Goal: Information Seeking & Learning: Learn about a topic

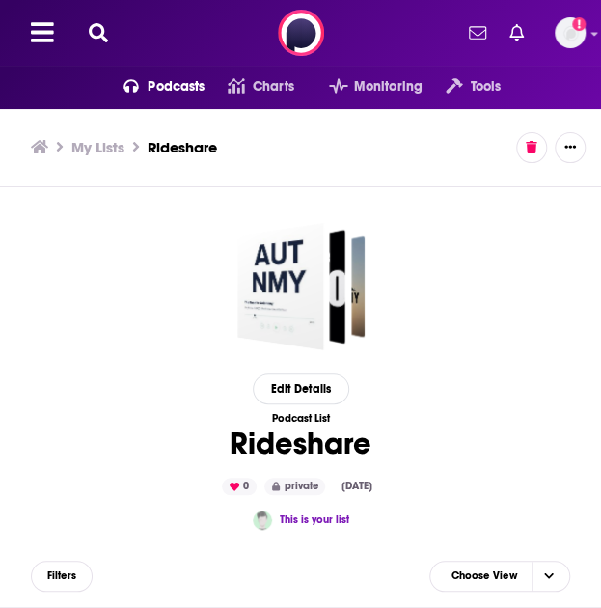
click at [98, 31] on icon at bounding box center [98, 32] width 19 height 19
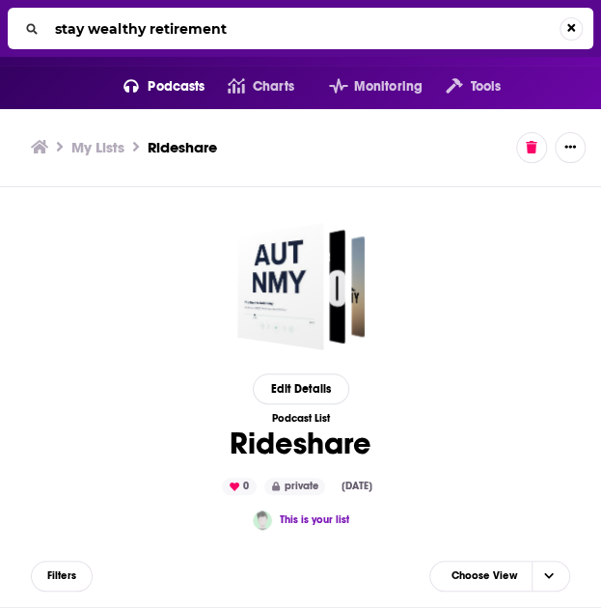
type input "stay wealthy retirement"
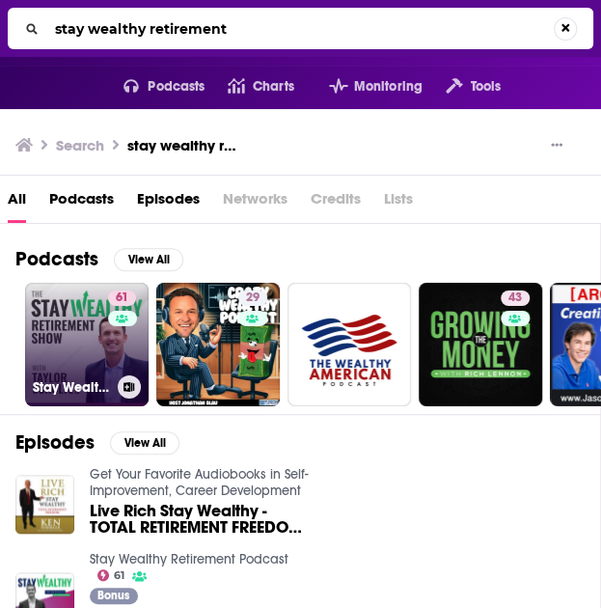
click at [87, 352] on link "61 Stay Wealthy Retirement Podcast" at bounding box center [87, 345] width 124 height 124
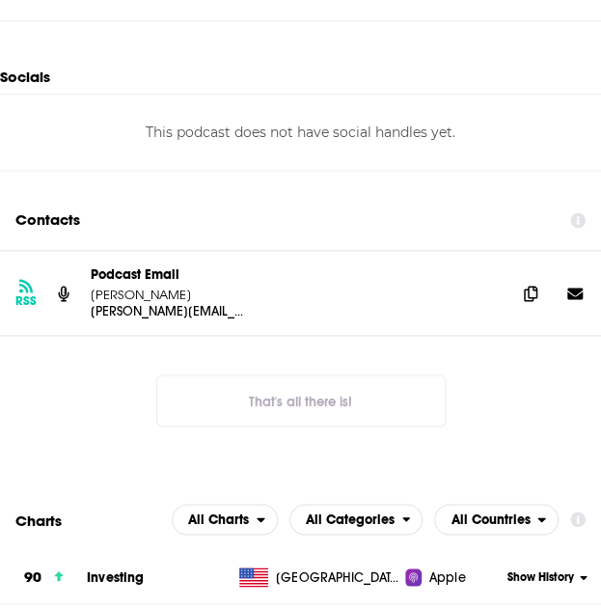
scroll to position [2277, 0]
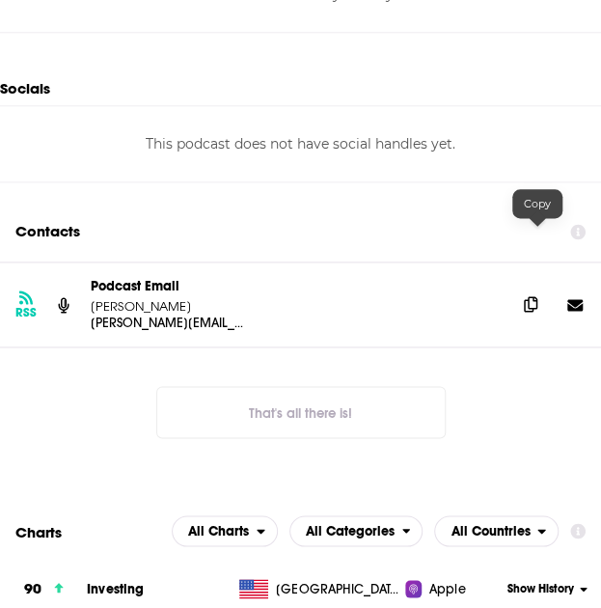
click at [534, 296] on icon at bounding box center [531, 303] width 14 height 15
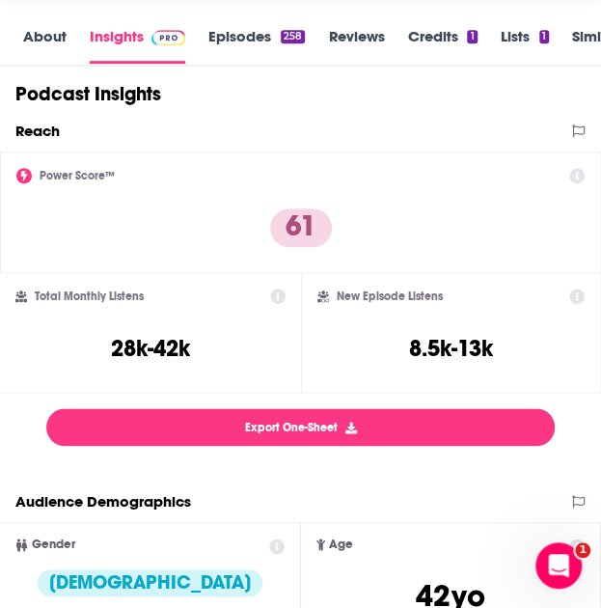
scroll to position [0, 0]
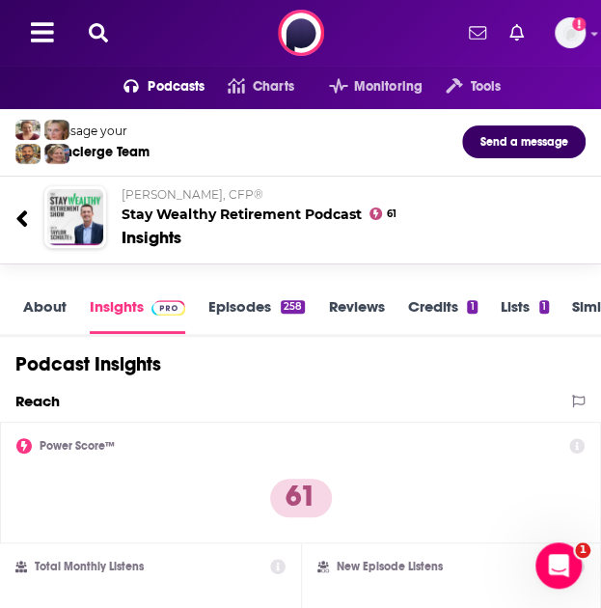
click at [98, 36] on icon at bounding box center [98, 32] width 19 height 19
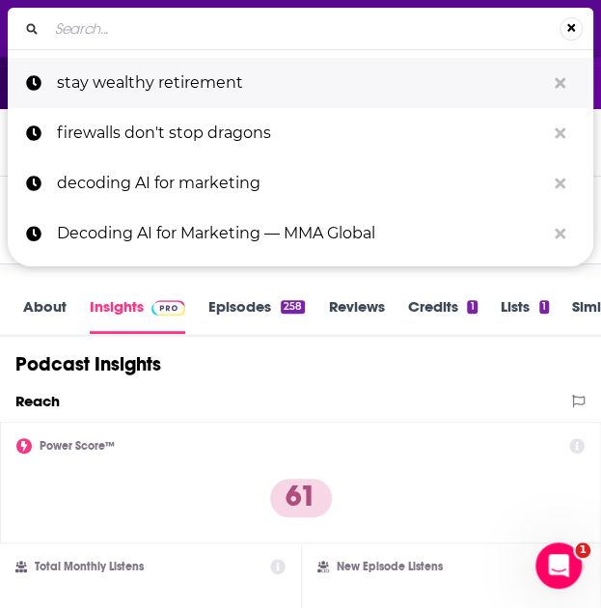
type input "Sound Retirement Planning Podcast"
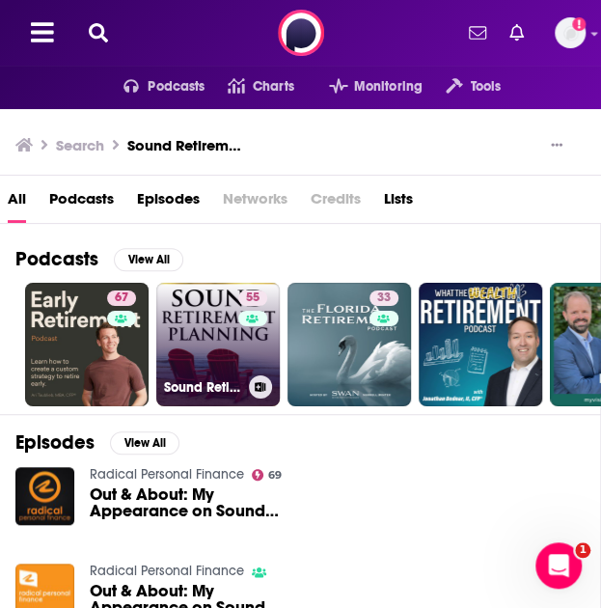
click at [193, 317] on link "55 Sound Retirement Radio" at bounding box center [218, 345] width 124 height 124
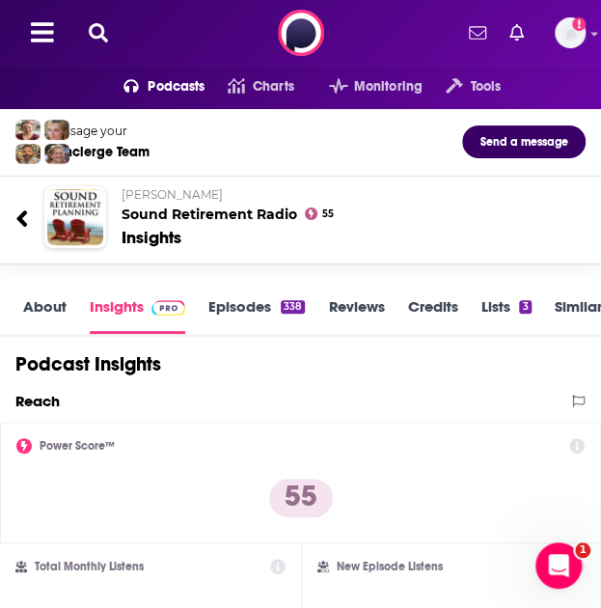
scroll to position [3, 0]
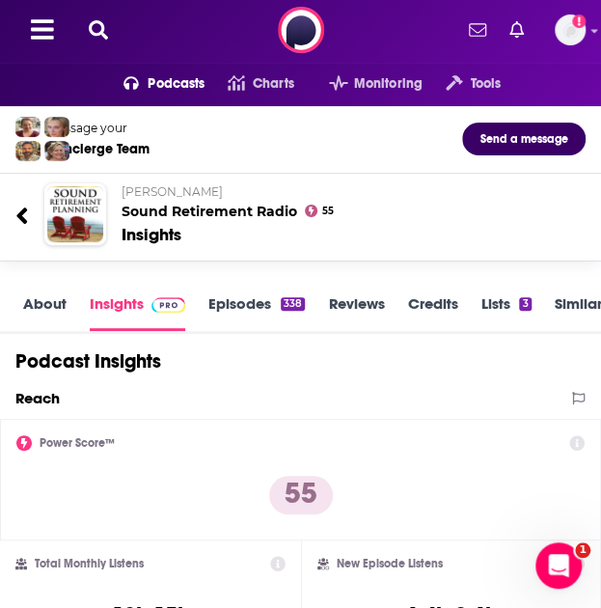
click at [17, 306] on div "About Insights Episodes 338 Reviews Credits Lists 3 Similar" at bounding box center [300, 305] width 601 height 58
click at [28, 304] on link "About" at bounding box center [44, 312] width 43 height 37
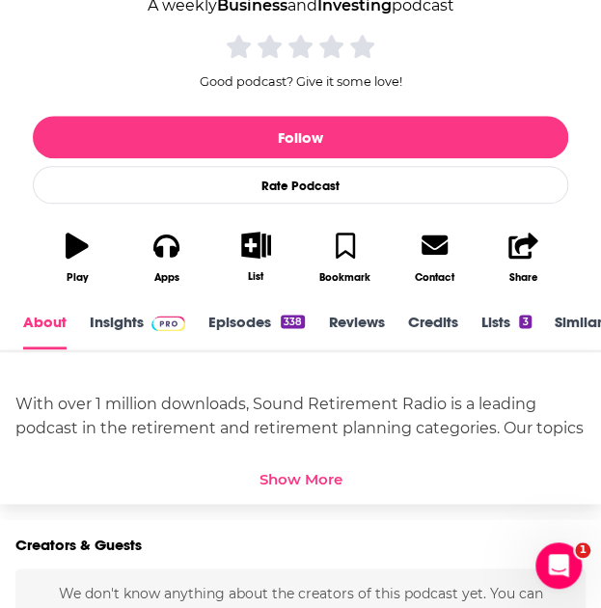
scroll to position [484, 0]
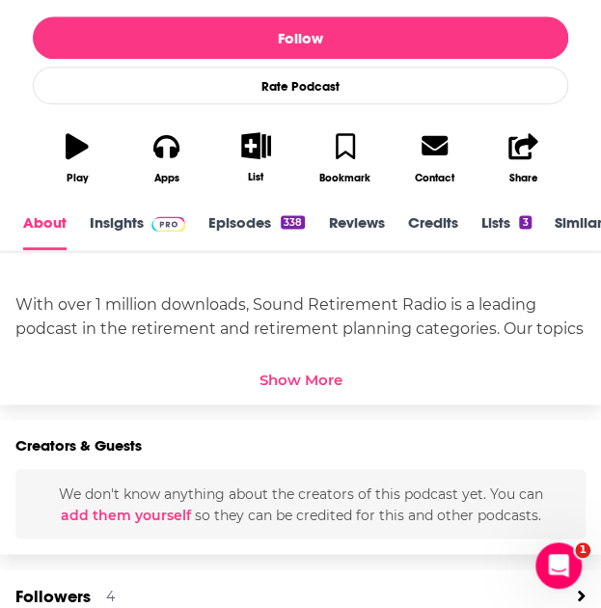
click at [270, 379] on div "Show More" at bounding box center [301, 380] width 83 height 18
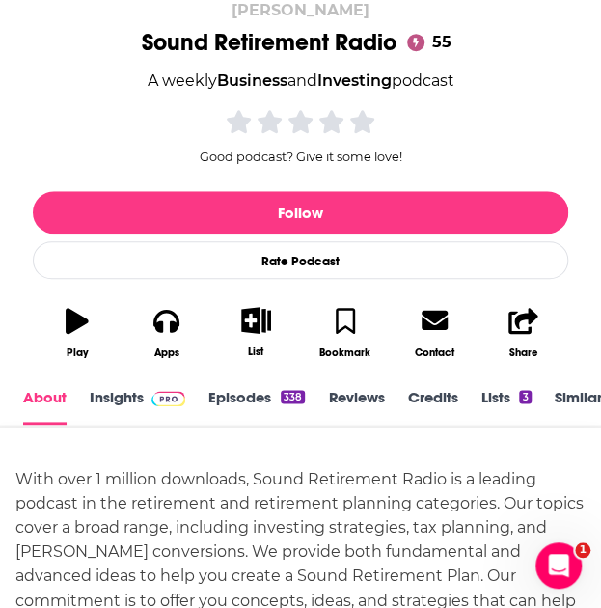
scroll to position [312, 0]
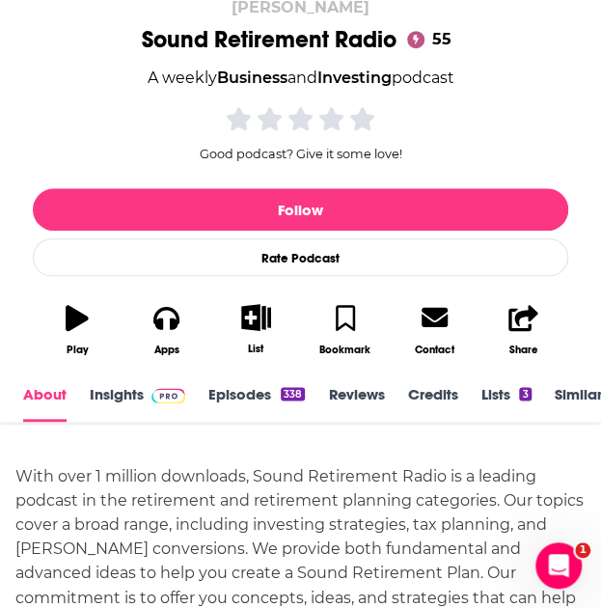
click at [106, 396] on link "Insights" at bounding box center [138, 403] width 96 height 37
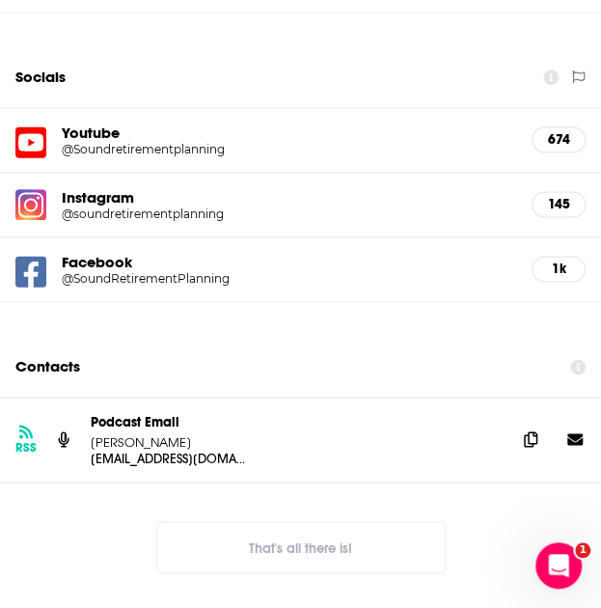
scroll to position [2344, 0]
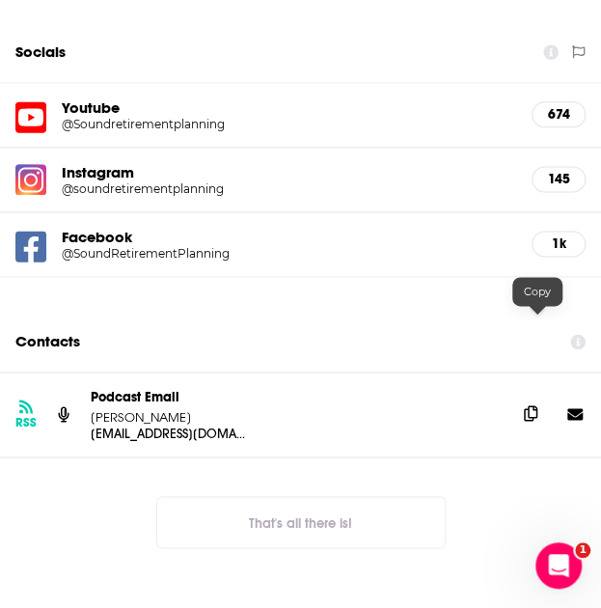
click at [533, 399] on span at bounding box center [531, 413] width 29 height 29
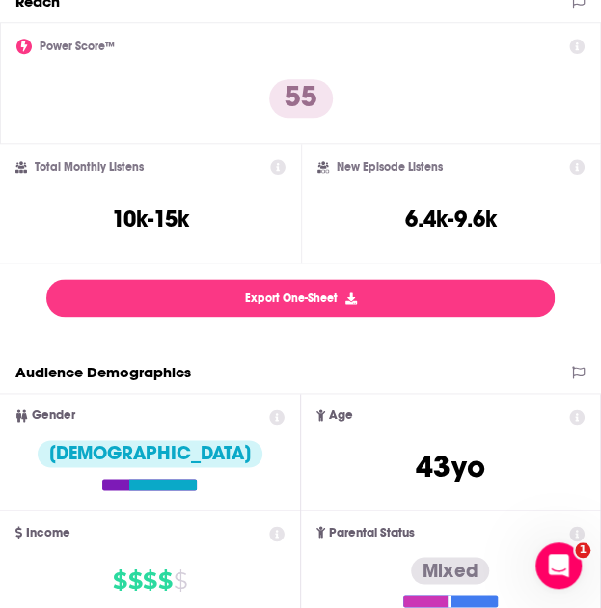
scroll to position [0, 0]
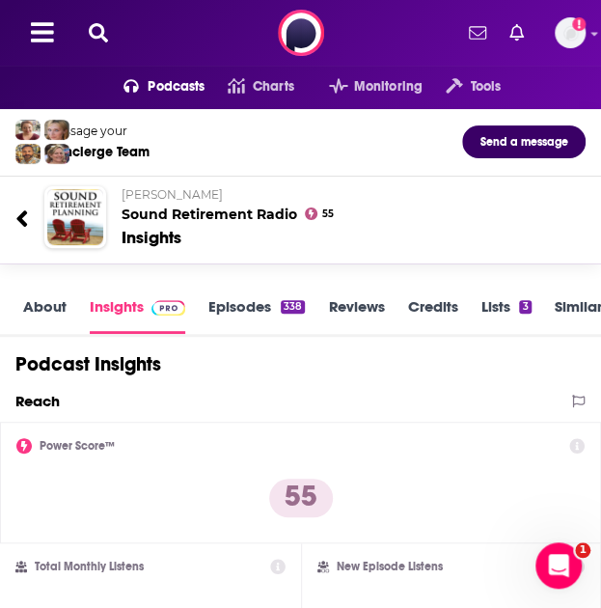
click at [95, 35] on icon at bounding box center [98, 32] width 19 height 19
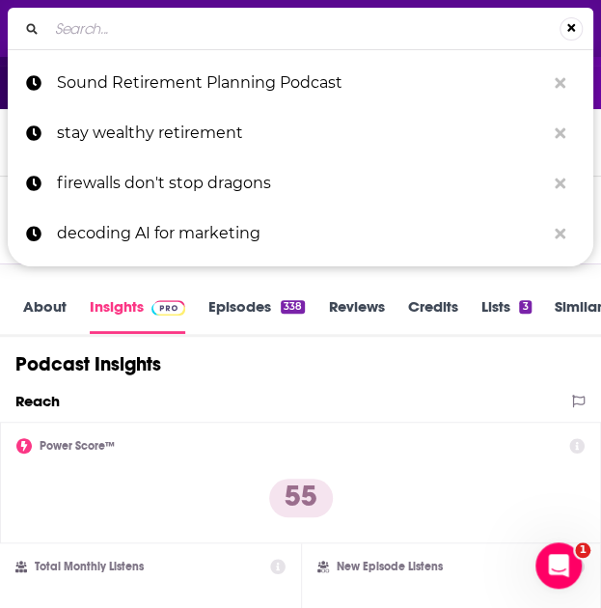
type input "Your Money Briefing"
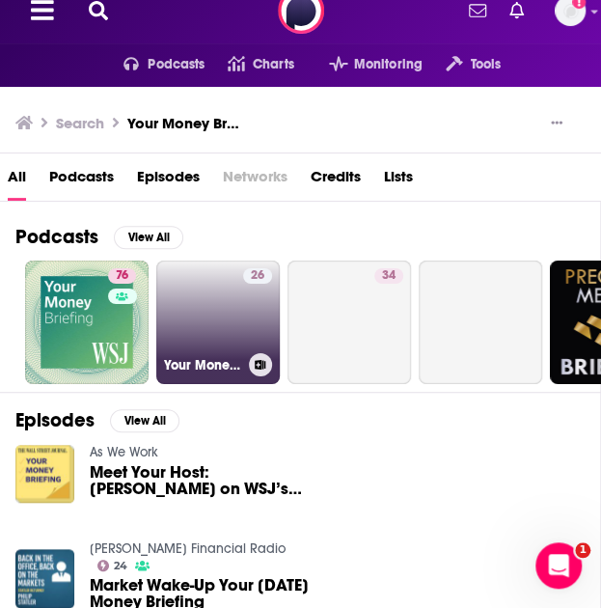
scroll to position [23, 0]
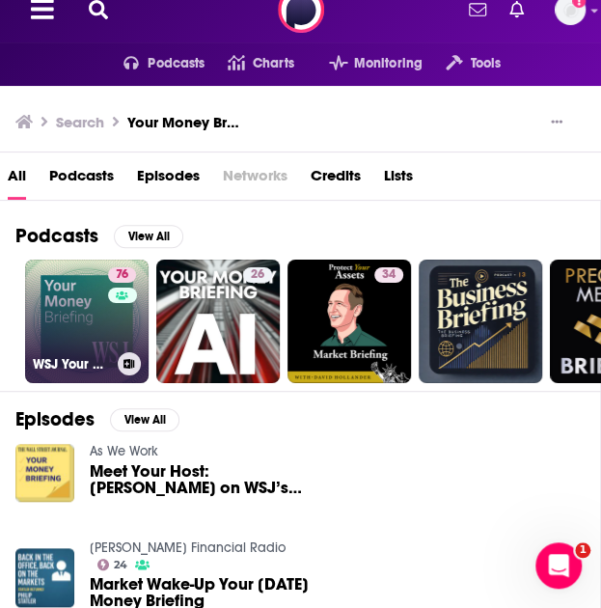
click at [79, 325] on link "76 WSJ Your Money Briefing" at bounding box center [87, 322] width 124 height 124
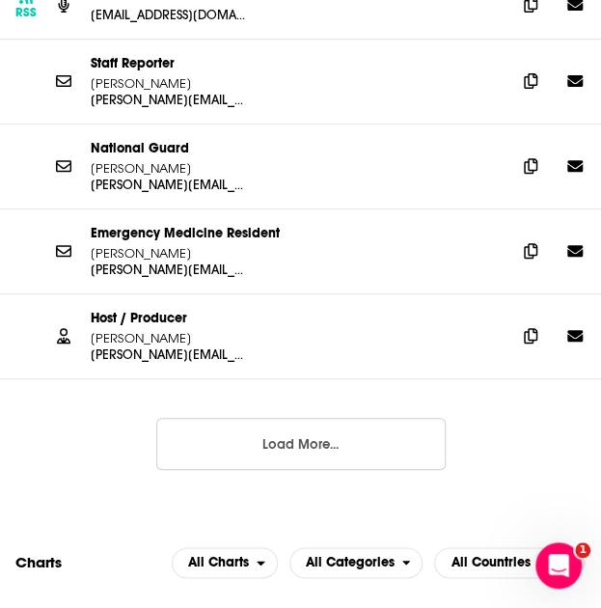
scroll to position [3739, 0]
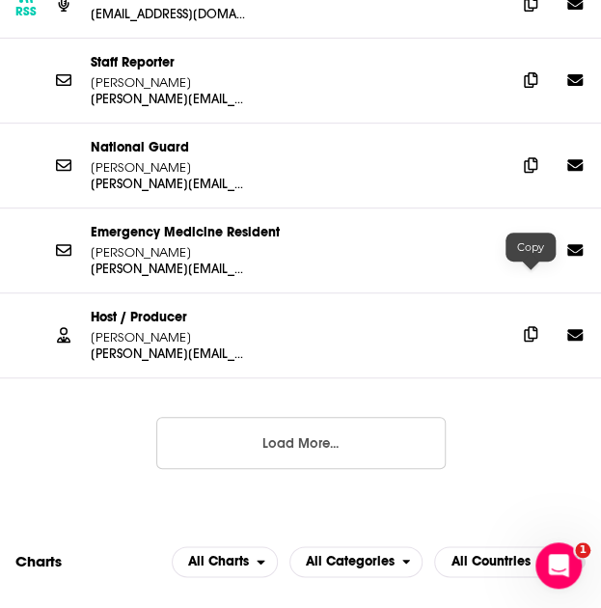
click at [526, 326] on icon at bounding box center [531, 333] width 14 height 15
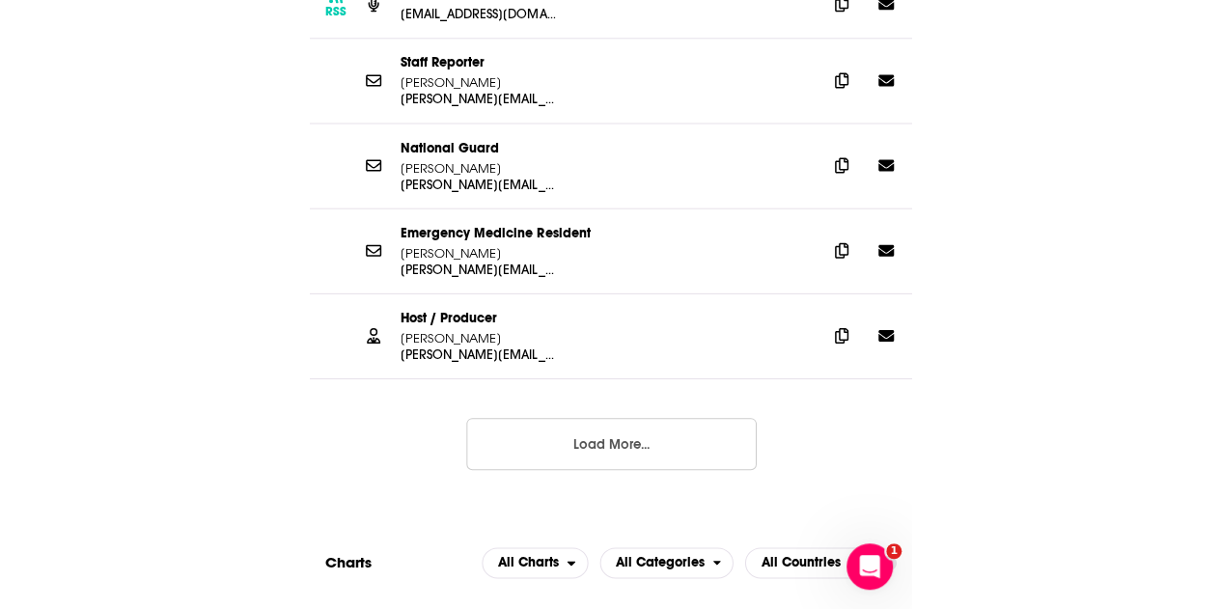
scroll to position [3744, 0]
